Goal: Task Accomplishment & Management: Use online tool/utility

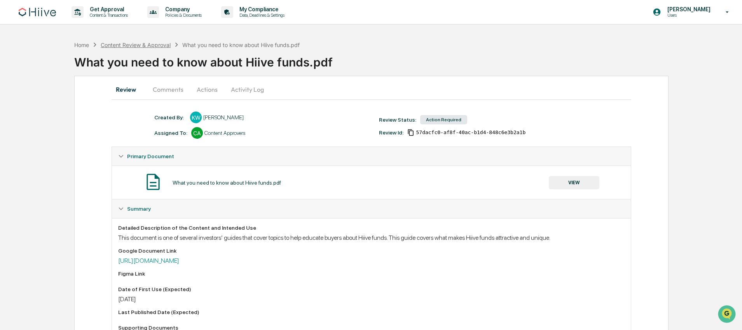
click at [142, 45] on div "Content Review & Approval" at bounding box center [136, 45] width 70 height 7
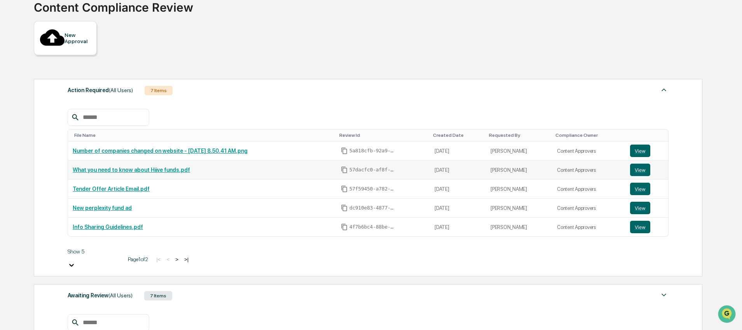
scroll to position [66, 0]
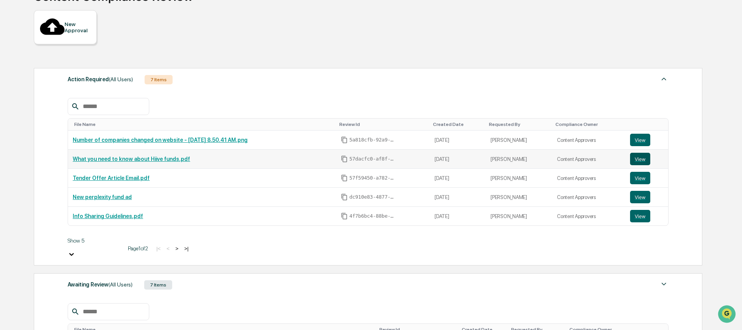
click at [636, 153] on button "View" at bounding box center [640, 159] width 20 height 12
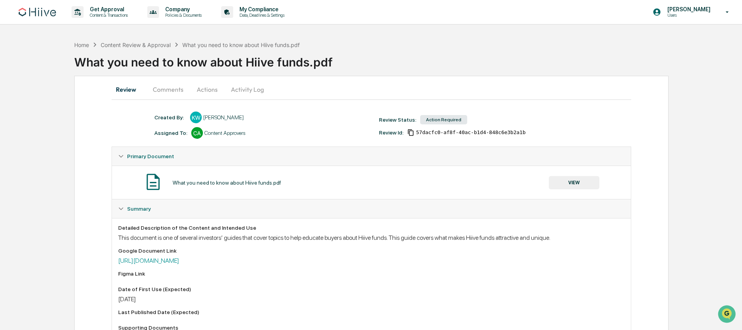
click at [215, 93] on button "Actions" at bounding box center [207, 89] width 35 height 19
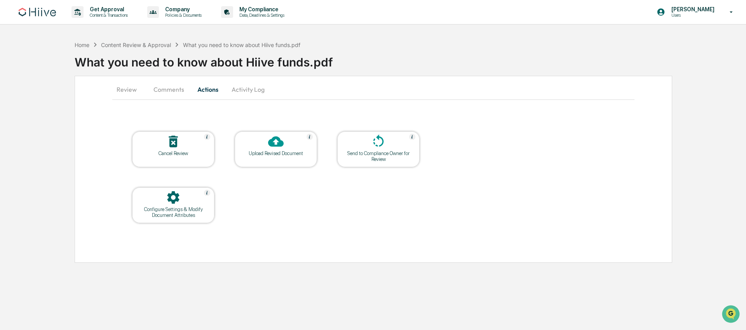
click at [174, 91] on button "Comments" at bounding box center [168, 89] width 43 height 19
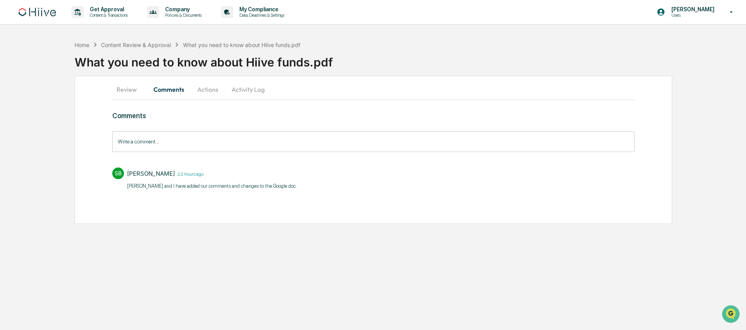
click at [130, 93] on button "Review" at bounding box center [129, 89] width 35 height 19
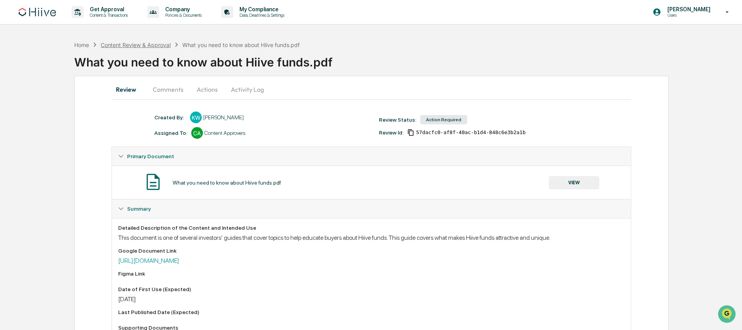
click at [158, 44] on div "Content Review & Approval" at bounding box center [136, 45] width 70 height 7
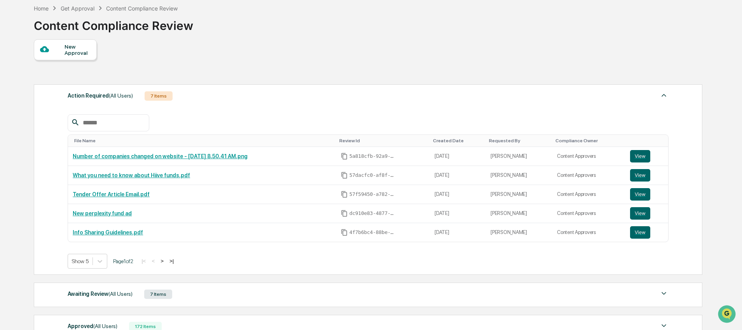
scroll to position [149, 0]
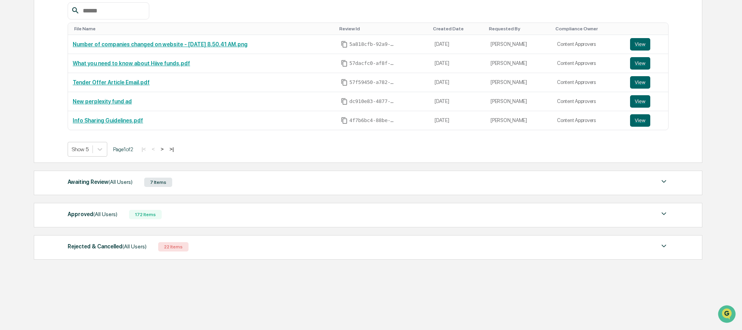
click at [117, 177] on div "Awaiting Review (All Users)" at bounding box center [100, 182] width 65 height 10
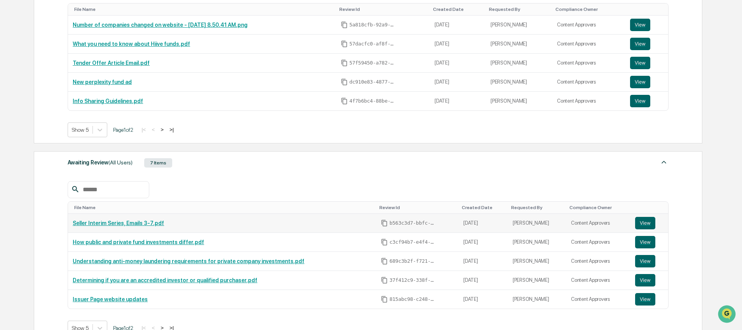
scroll to position [180, 0]
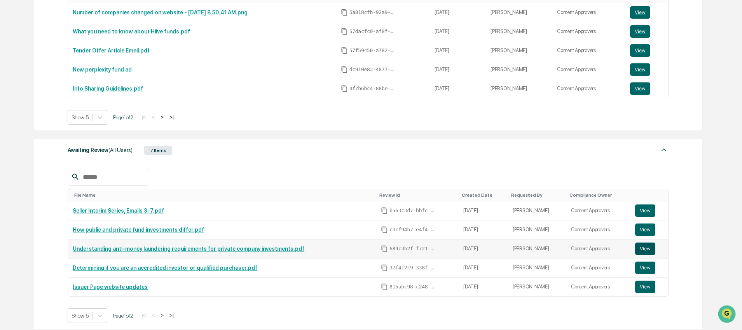
click at [649, 250] on button "View" at bounding box center [645, 249] width 20 height 12
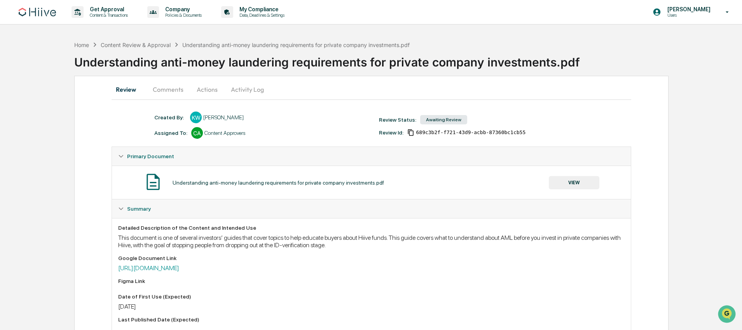
click at [208, 87] on button "Actions" at bounding box center [207, 89] width 35 height 19
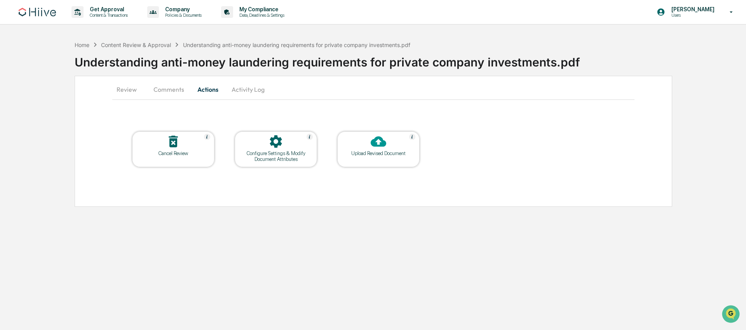
click at [368, 143] on div at bounding box center [379, 142] width 78 height 17
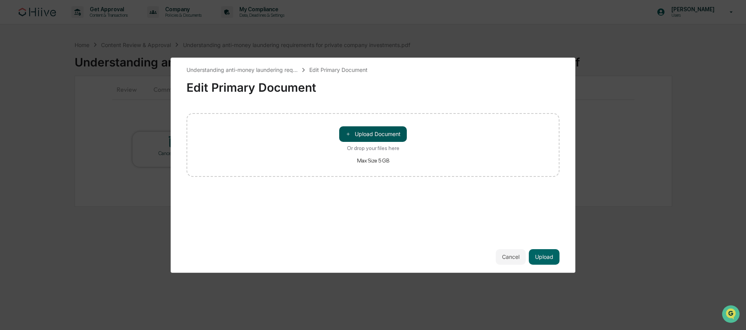
click at [375, 136] on button "＋ Upload Document" at bounding box center [373, 134] width 68 height 16
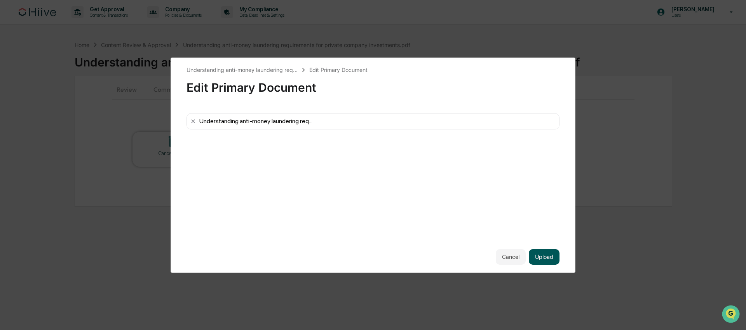
click at [542, 260] on button "Upload" at bounding box center [544, 257] width 31 height 16
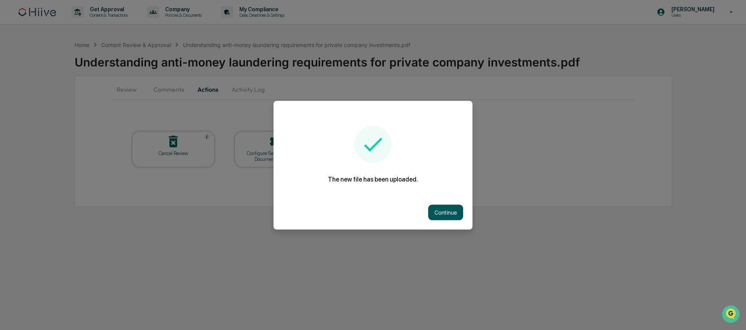
click at [449, 212] on button "Continue" at bounding box center [445, 212] width 35 height 16
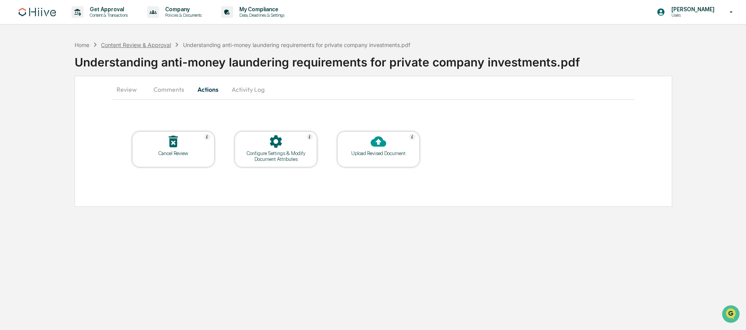
click at [157, 43] on div "Content Review & Approval" at bounding box center [136, 45] width 70 height 7
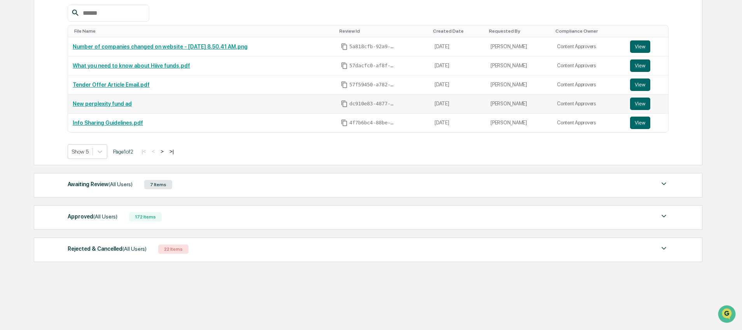
scroll to position [149, 0]
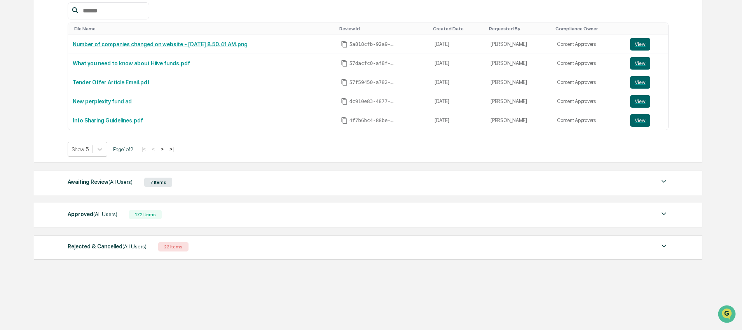
click at [204, 184] on div "Awaiting Review (All Users) 7 Items" at bounding box center [368, 182] width 601 height 11
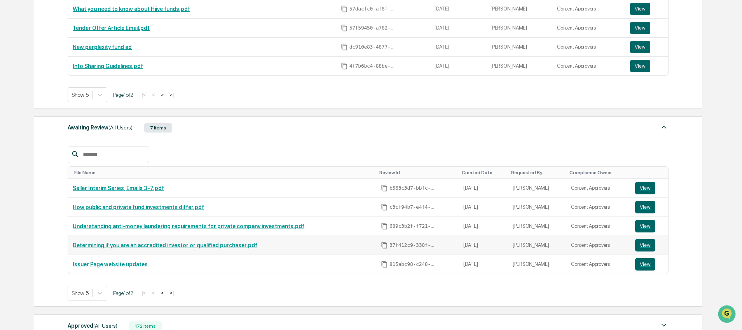
scroll to position [204, 0]
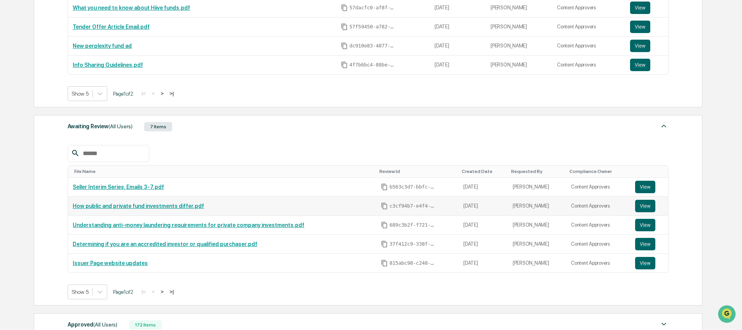
click at [187, 208] on link "How public and private fund investments differ.pdf" at bounding box center [138, 206] width 131 height 6
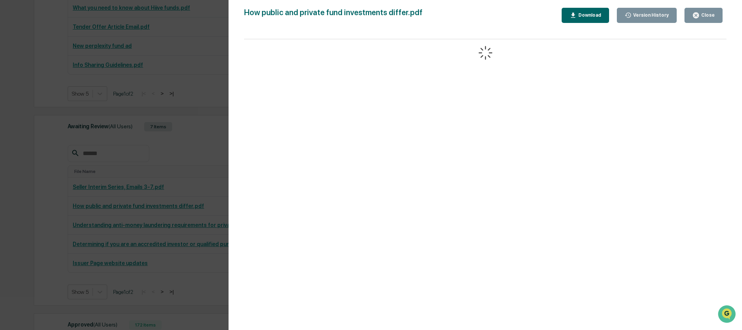
click at [208, 82] on div "Version History 08/15/2025, 09:23 PM Kate Wilson How public and private fund in…" at bounding box center [371, 165] width 742 height 330
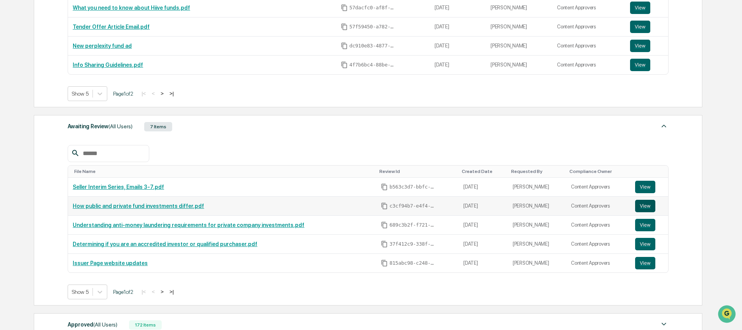
click at [648, 208] on button "View" at bounding box center [645, 206] width 20 height 12
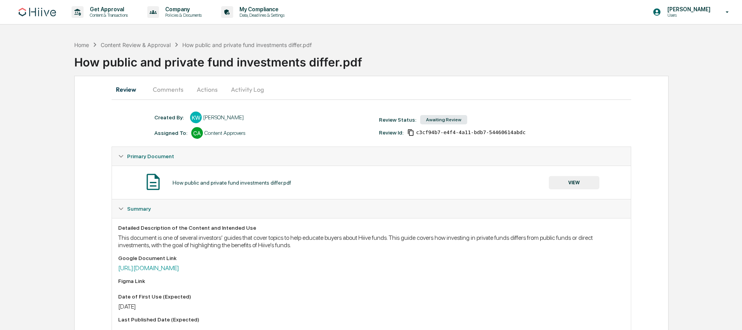
click at [204, 87] on button "Actions" at bounding box center [207, 89] width 35 height 19
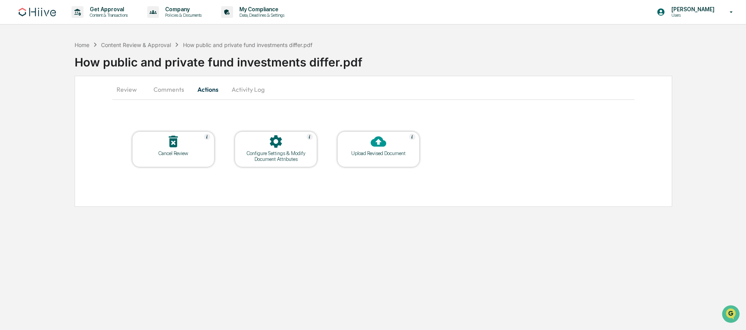
click at [354, 148] on div at bounding box center [379, 142] width 78 height 17
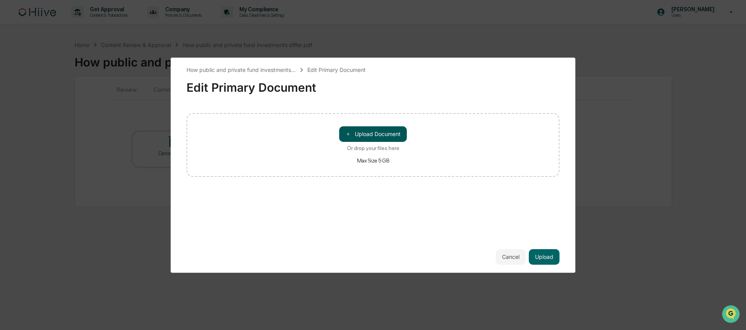
click at [368, 134] on button "＋ Upload Document" at bounding box center [373, 134] width 68 height 16
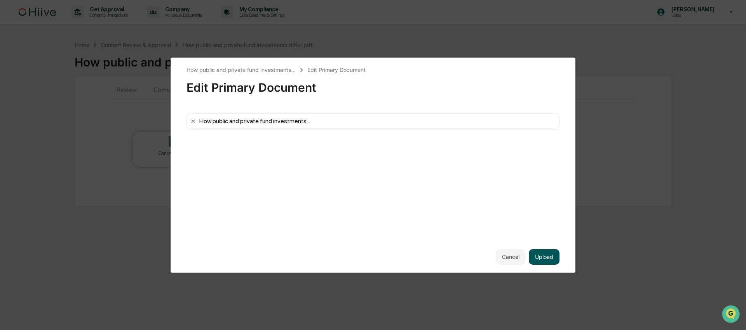
click at [551, 257] on button "Upload" at bounding box center [544, 257] width 31 height 16
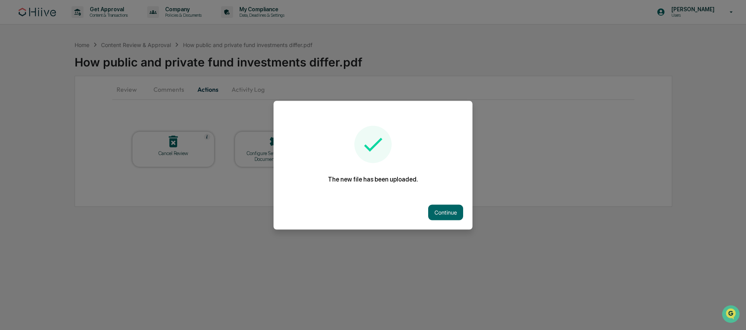
click at [66, 162] on div at bounding box center [373, 165] width 746 height 330
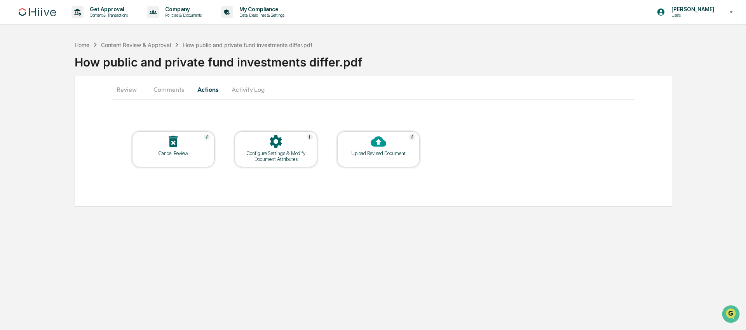
click at [150, 48] on div "Home Content Review & Approval How public and private fund investments differ.p…" at bounding box center [194, 44] width 238 height 9
click at [155, 44] on div "Content Review & Approval" at bounding box center [136, 45] width 70 height 7
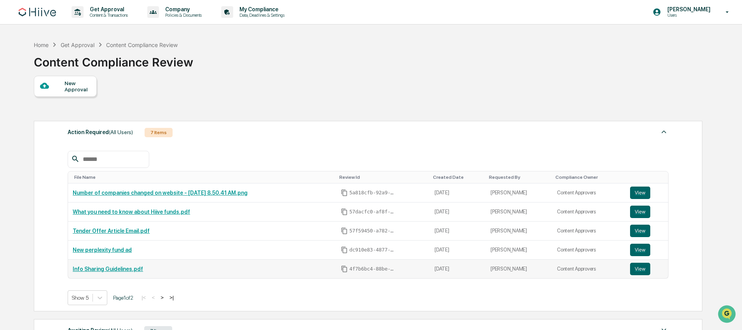
scroll to position [149, 0]
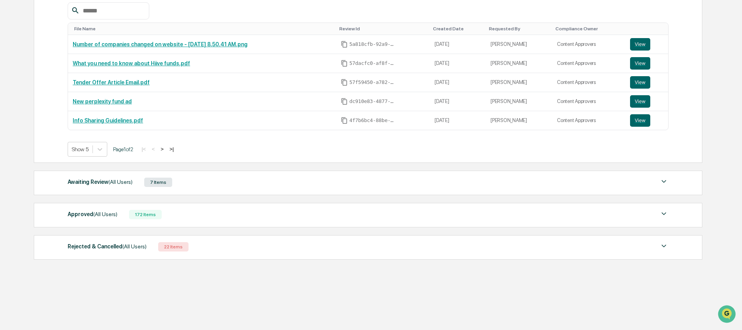
click at [184, 208] on div "Approved (All Users) 172 Items File Name Review Id Created Date Requested By Co…" at bounding box center [368, 215] width 669 height 24
click at [188, 186] on div "Awaiting Review (All Users) 7 Items" at bounding box center [368, 182] width 601 height 11
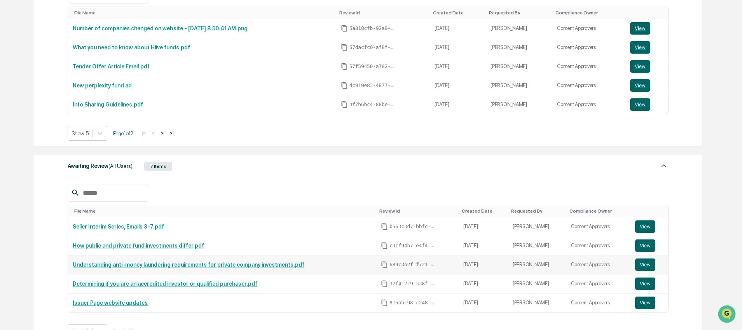
scroll to position [175, 0]
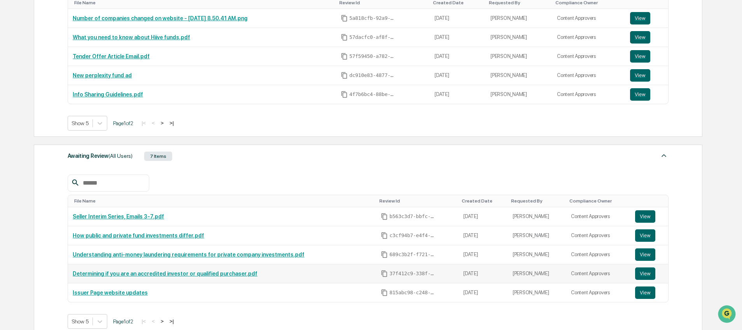
click at [153, 272] on link "Determining if you are an accredited investor or qualified purchaser.pdf" at bounding box center [165, 274] width 185 height 6
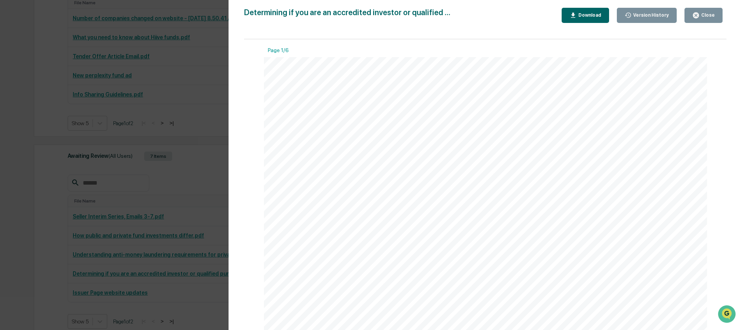
click at [194, 202] on div "Version History 08/15/2025, 09:20 PM Kate Wilson Determining if you are an accr…" at bounding box center [371, 165] width 742 height 330
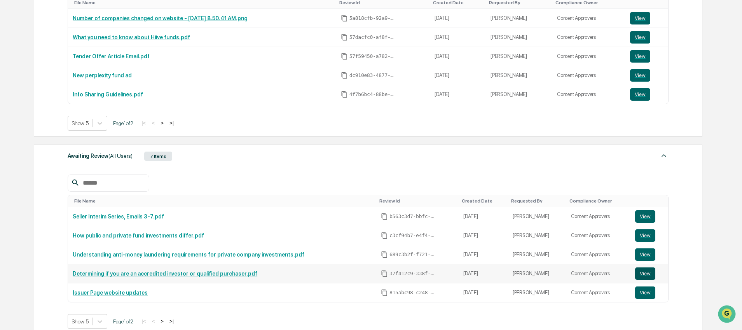
click at [649, 272] on button "View" at bounding box center [645, 273] width 20 height 12
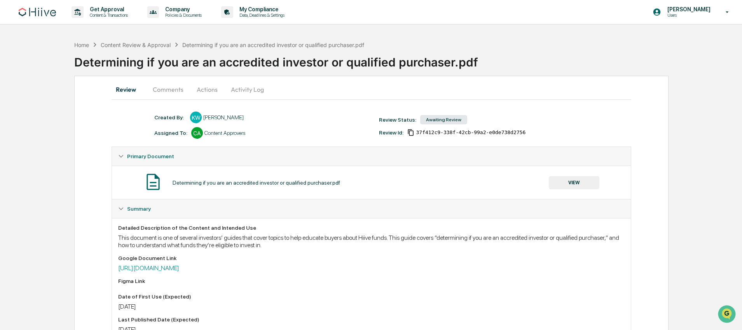
click at [556, 182] on button "VIEW" at bounding box center [574, 182] width 51 height 13
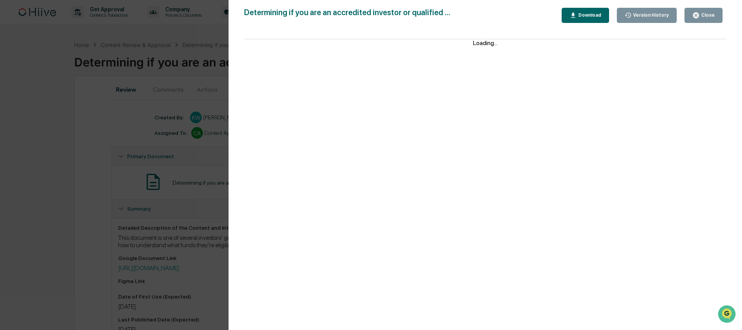
click at [187, 98] on div "Version History [DATE] 09:20 PM [PERSON_NAME] Determining if you are an accredi…" at bounding box center [371, 165] width 742 height 330
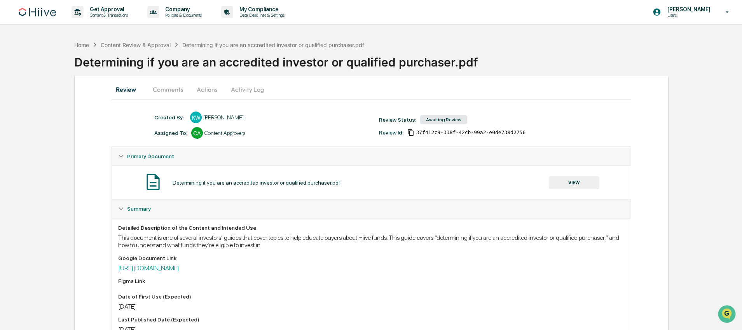
click at [234, 50] on div "Determining if you are an accredited investor or qualified purchaser.pdf" at bounding box center [408, 59] width 668 height 20
click at [203, 90] on button "Actions" at bounding box center [207, 89] width 35 height 19
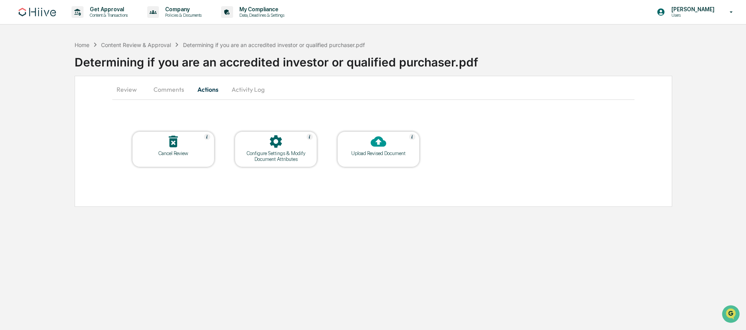
click at [375, 146] on icon at bounding box center [379, 141] width 16 height 10
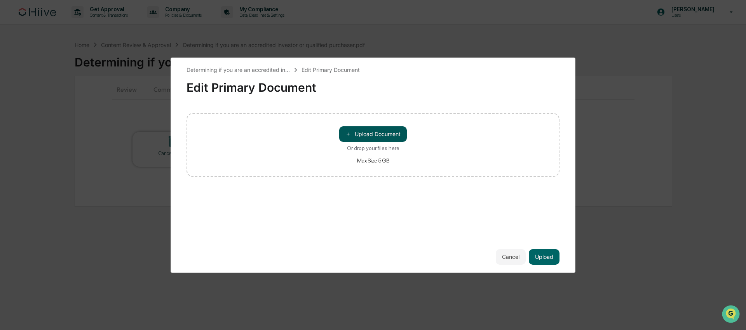
click at [372, 130] on button "＋ Upload Document" at bounding box center [373, 134] width 68 height 16
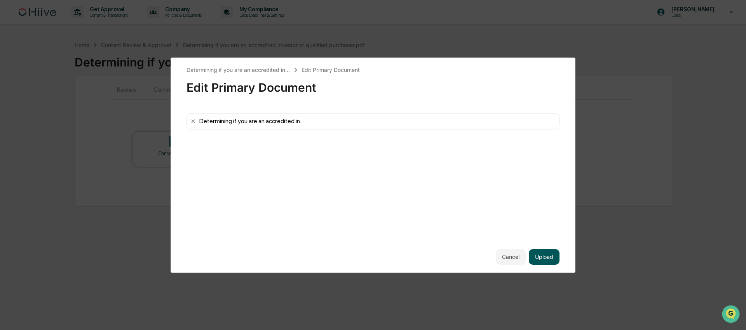
click at [553, 260] on button "Upload" at bounding box center [544, 257] width 31 height 16
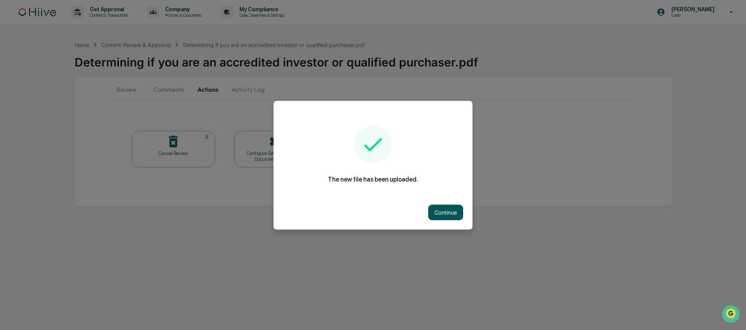
click at [452, 212] on button "Continue" at bounding box center [445, 212] width 35 height 16
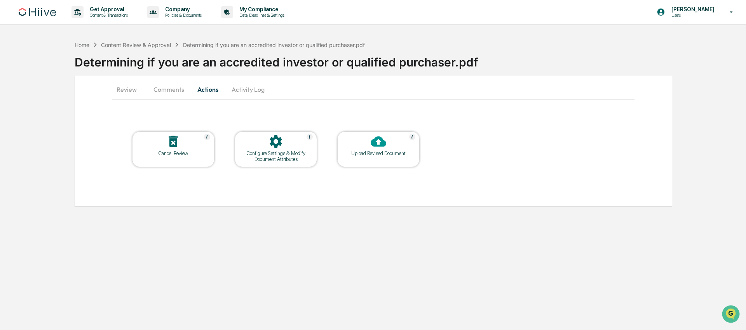
click at [90, 46] on div "Home Content Review & Approval Determining if you are an accredited investor or…" at bounding box center [220, 44] width 290 height 9
click at [78, 45] on div "Home" at bounding box center [82, 45] width 15 height 7
